Goal: Information Seeking & Learning: Learn about a topic

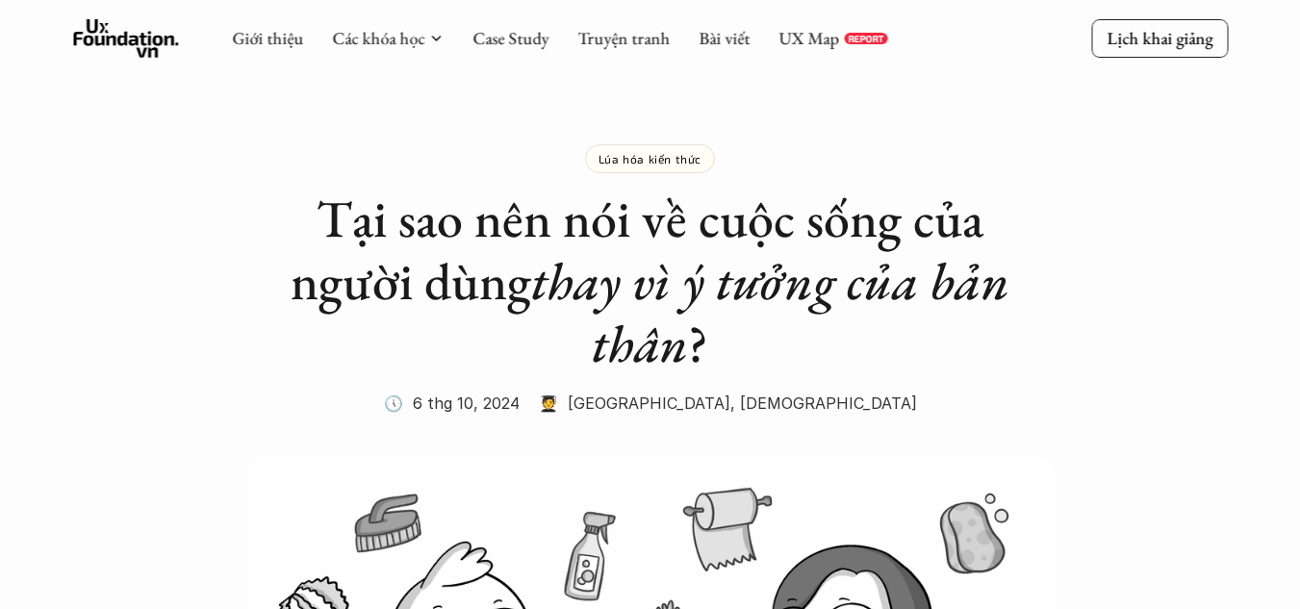
click at [627, 260] on em "thay vì ý tưởng của bản thân" at bounding box center [776, 312] width 490 height 130
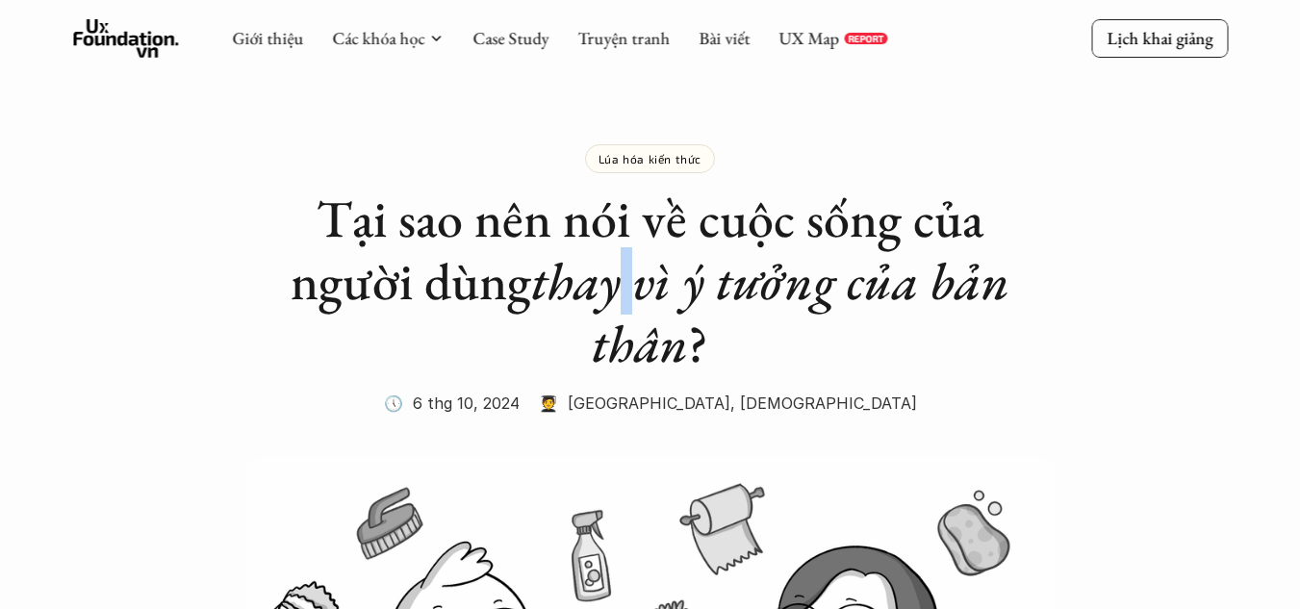
click at [627, 260] on em "thay vì ý tưởng của bản thân" at bounding box center [776, 312] width 490 height 130
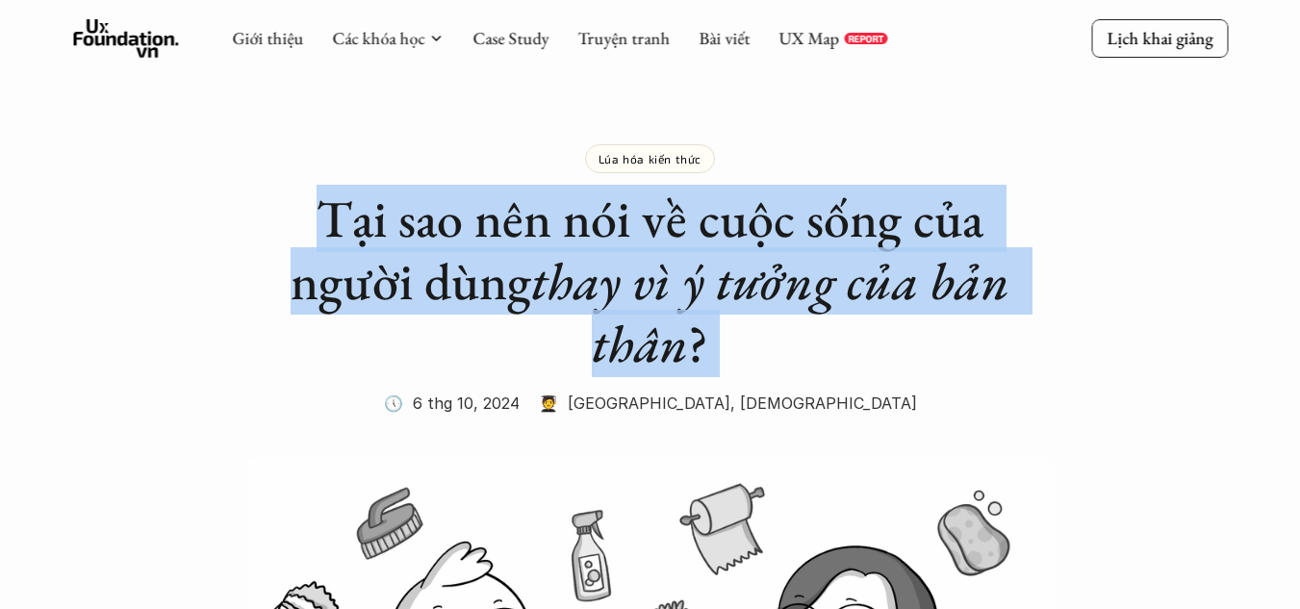
click at [627, 260] on em "thay vì ý tưởng của bản thân" at bounding box center [776, 312] width 490 height 130
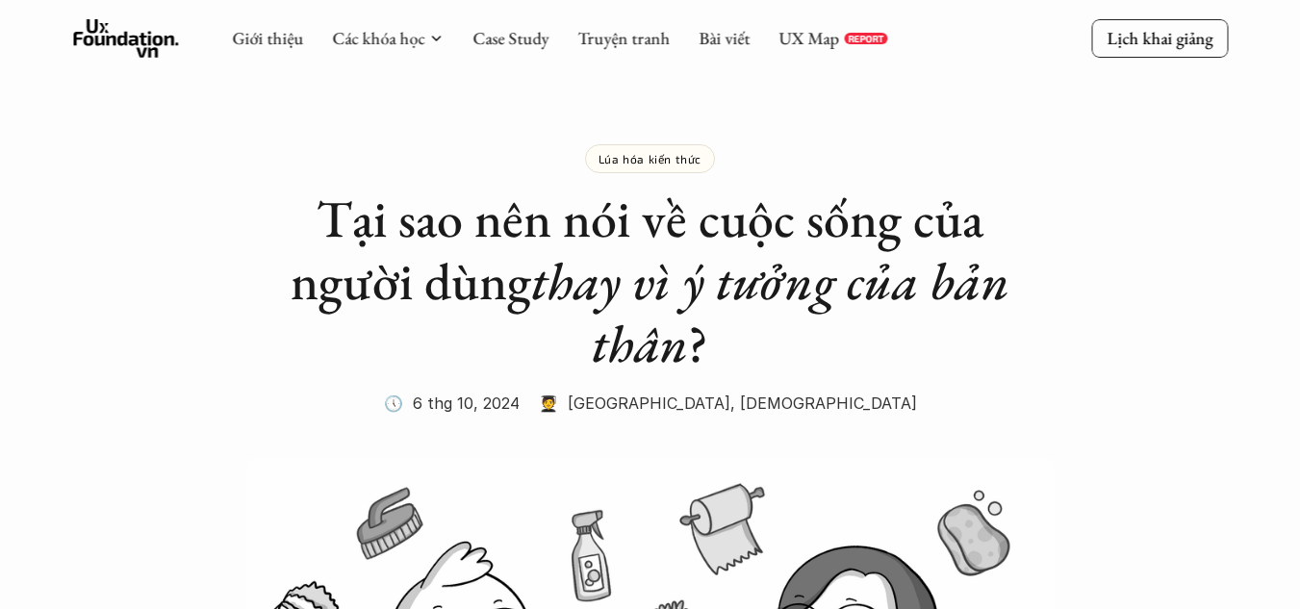
drag, startPoint x: 773, startPoint y: 384, endPoint x: 761, endPoint y: 389, distance: 12.5
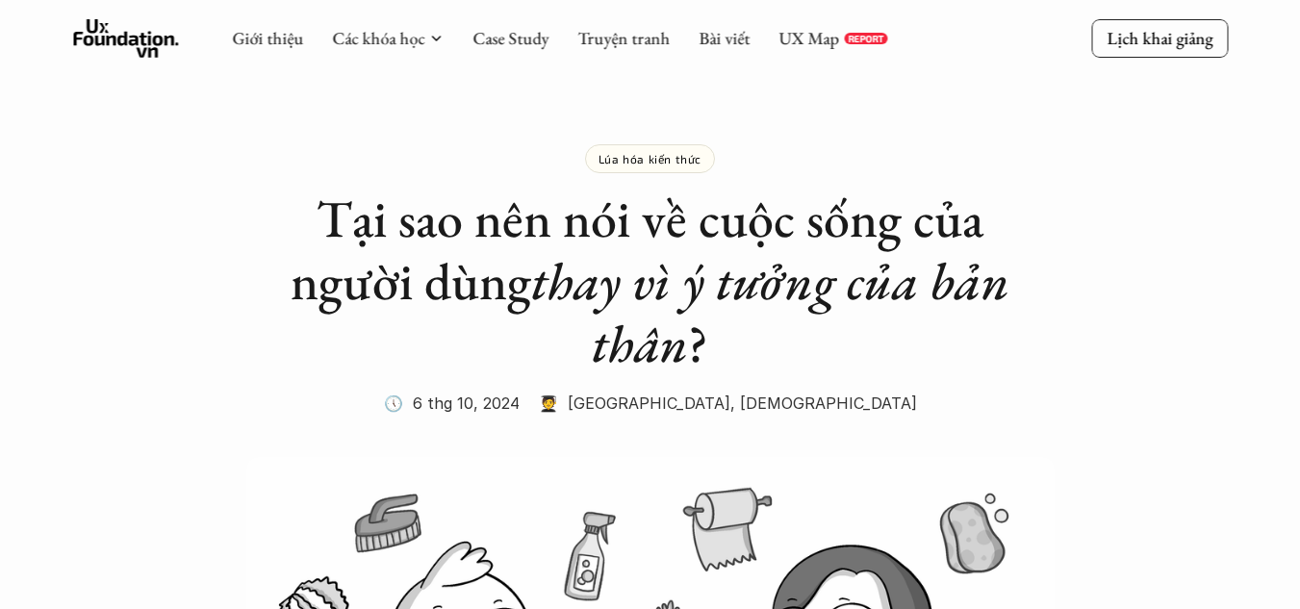
click at [773, 385] on div "Lúa hóa kiến thức Tại sao nên nói về cuộc sống của người dùng thay vì ý tưởng c…" at bounding box center [651, 257] width 770 height 322
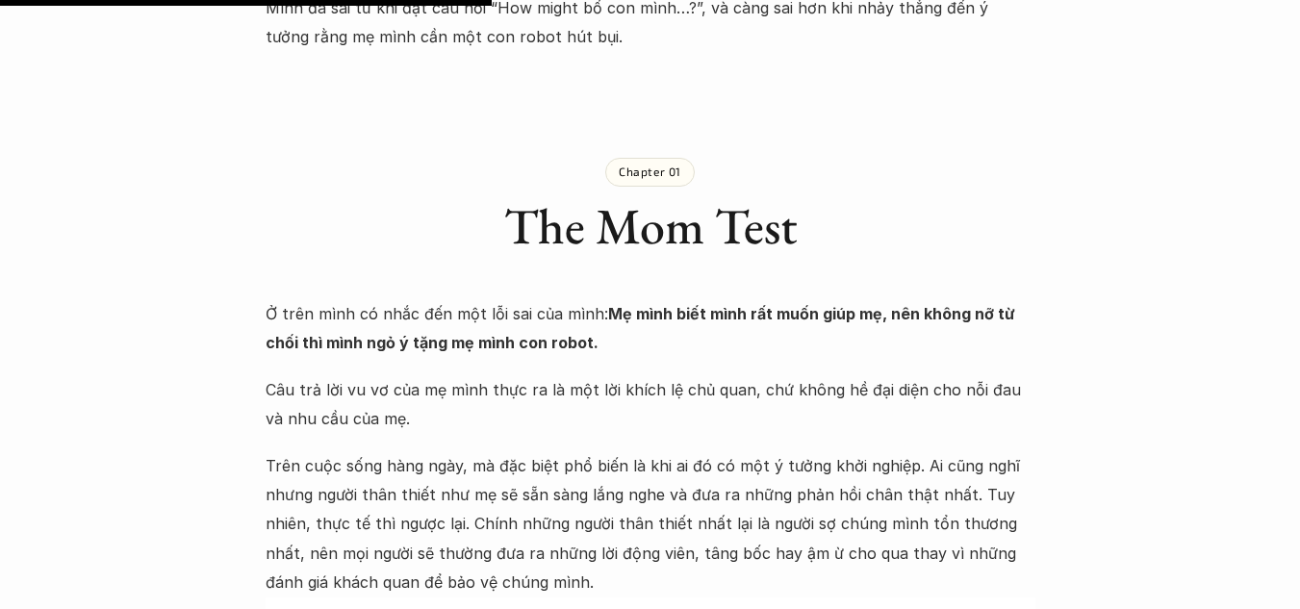
scroll to position [3175, 0]
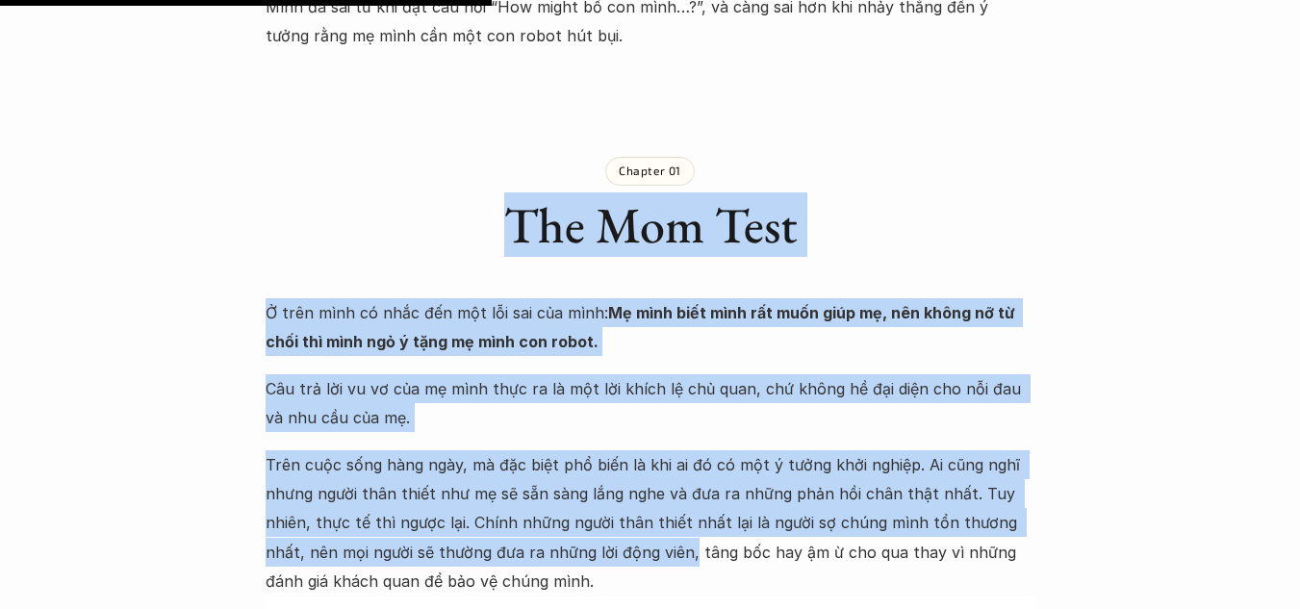
drag, startPoint x: 494, startPoint y: 102, endPoint x: 648, endPoint y: 429, distance: 361.9
click at [648, 450] on p "Trên cuộc sống hàng ngày, mà đặc biệt phổ biến là khi ai đó có một ý tưởng khởi…" at bounding box center [651, 523] width 770 height 146
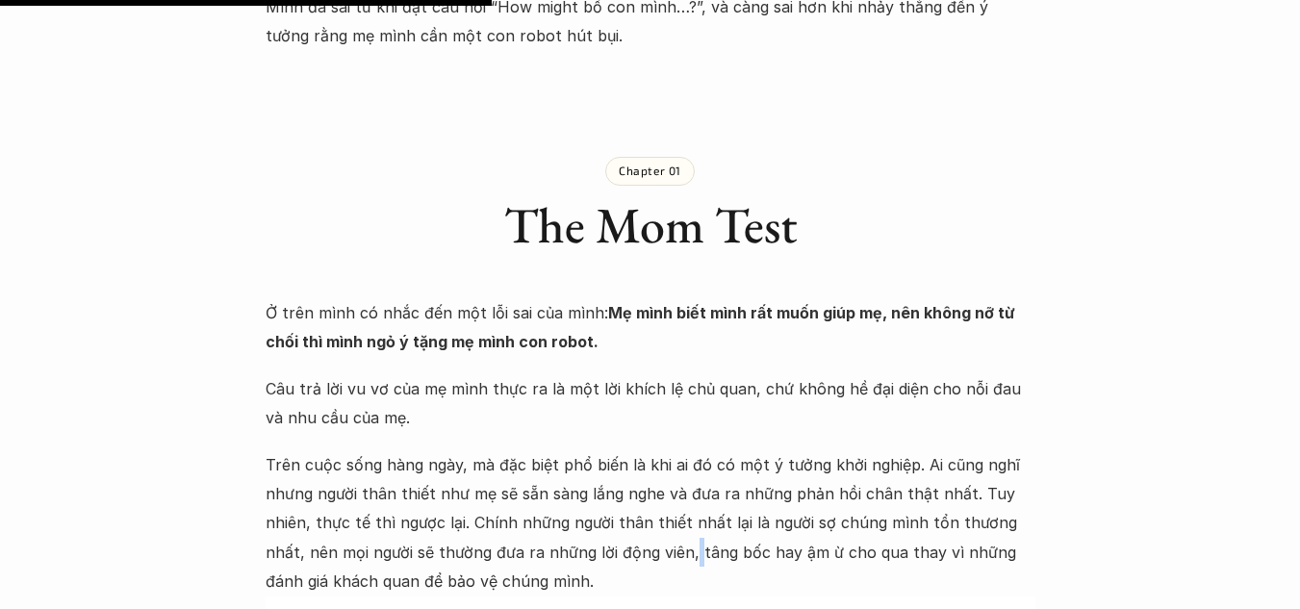
click at [648, 450] on p "Trên cuộc sống hàng ngày, mà đặc biệt phổ biến là khi ai đó có một ý tưởng khởi…" at bounding box center [651, 523] width 770 height 146
click at [591, 451] on p "Trên cuộc sống hàng ngày, mà đặc biệt phổ biến là khi ai đó có một ý tưởng khởi…" at bounding box center [651, 523] width 770 height 146
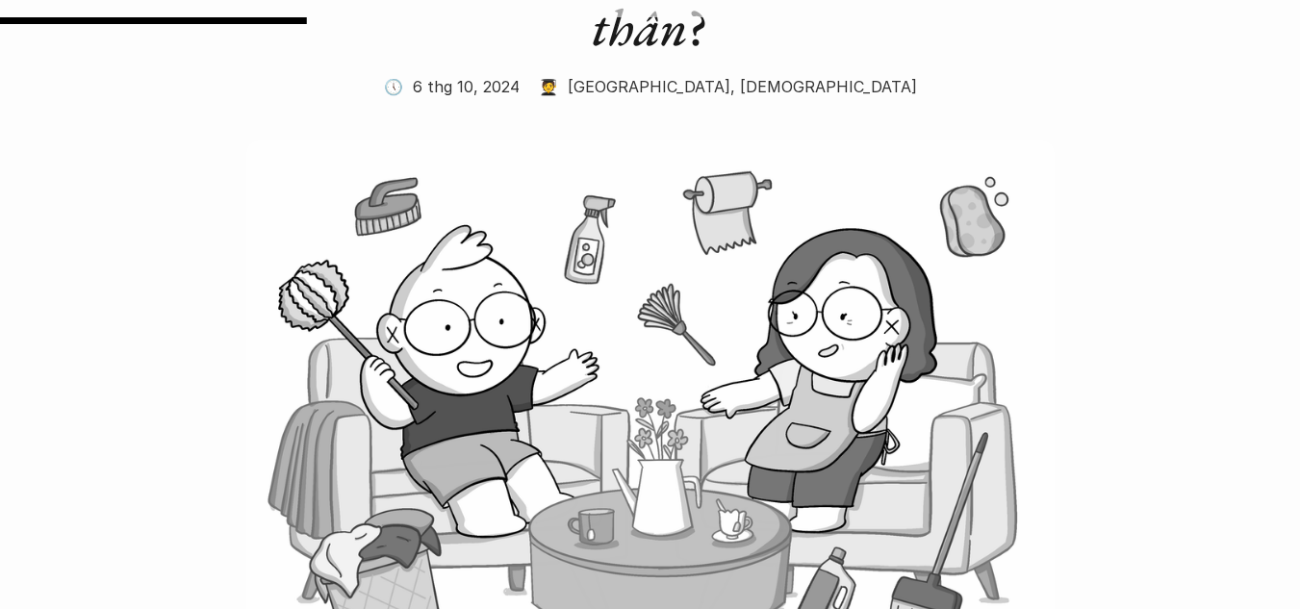
scroll to position [0, 0]
